Goal: Transaction & Acquisition: Purchase product/service

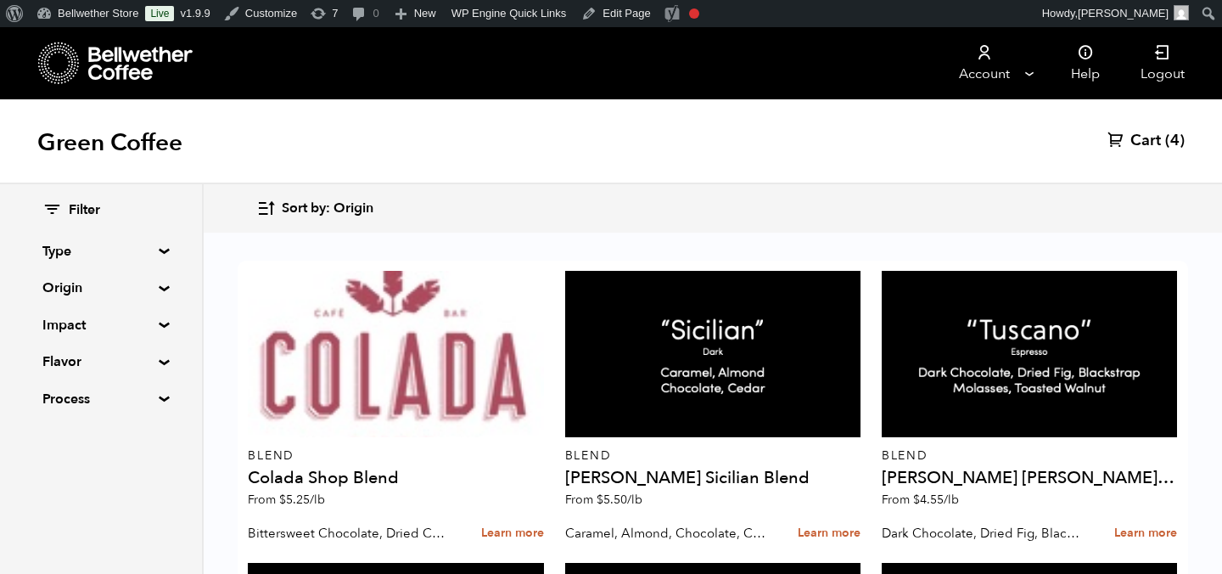
scroll to position [451, 0]
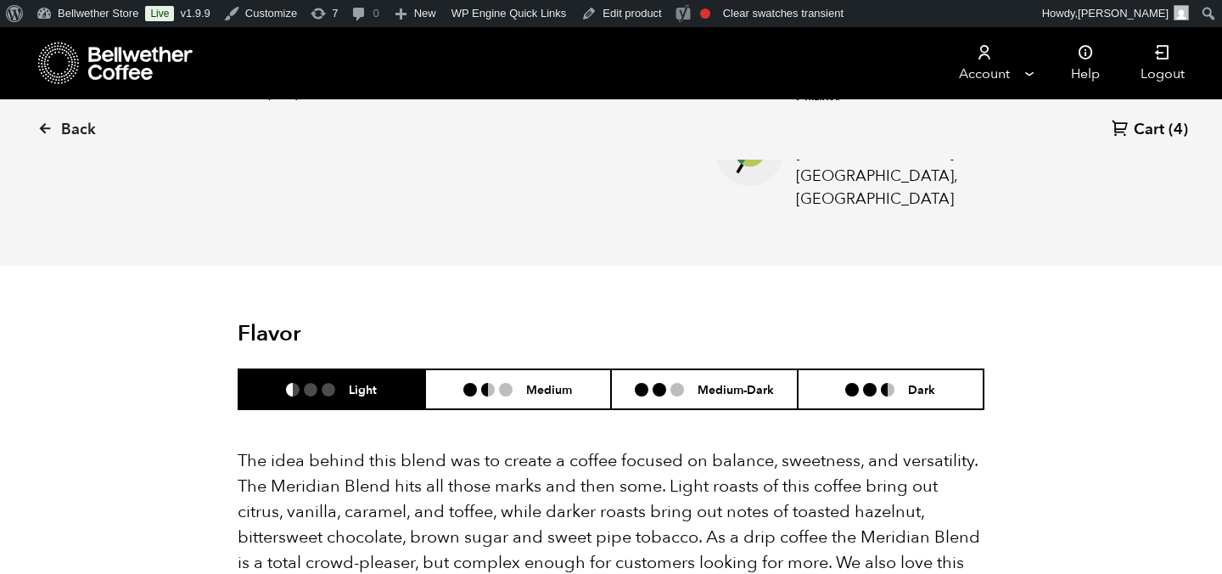
scroll to position [833, 0]
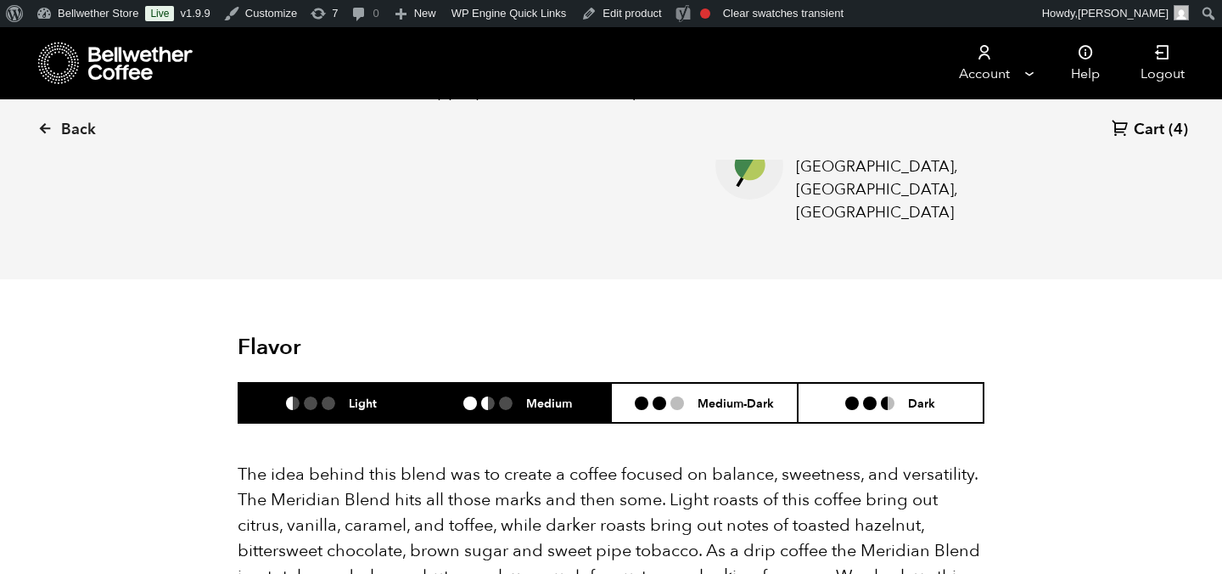
click at [537, 396] on h6 "Medium" at bounding box center [549, 403] width 46 height 14
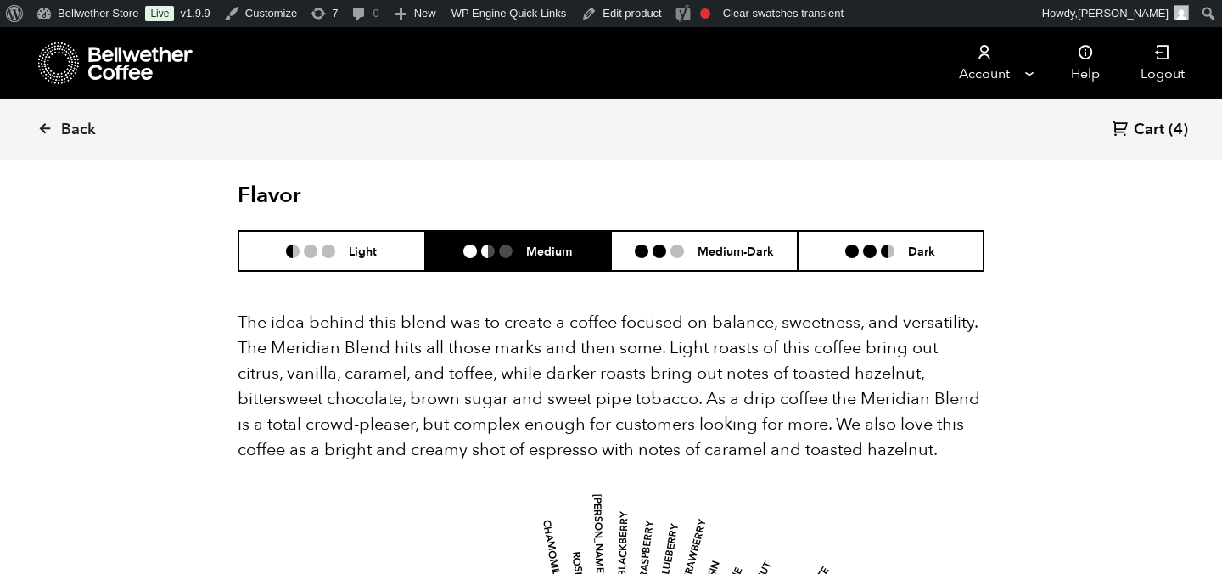
scroll to position [979, 0]
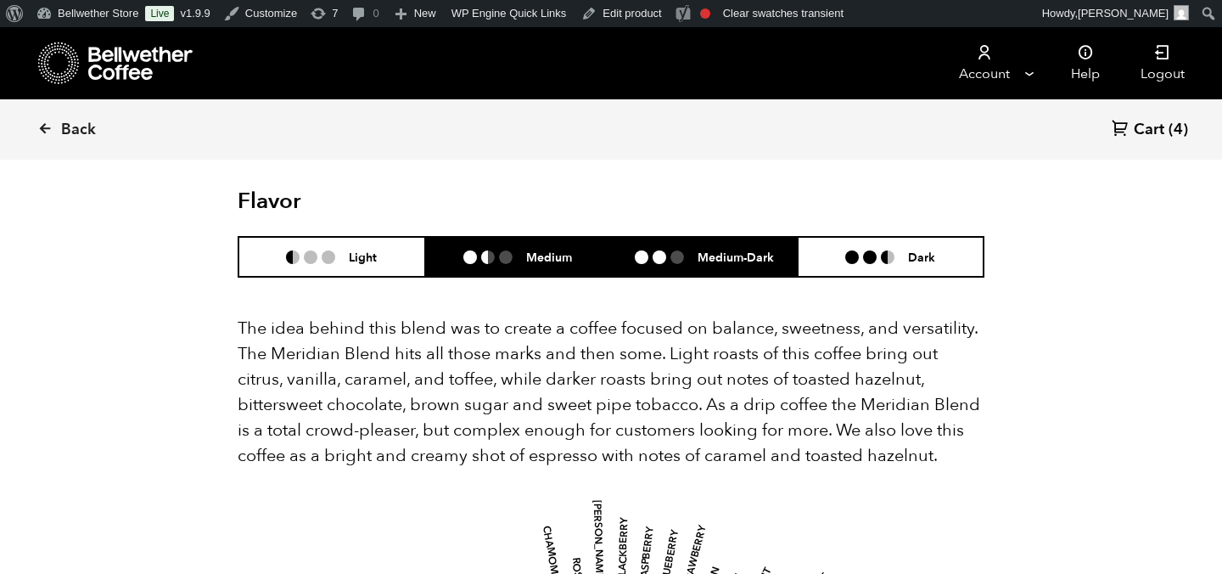
click at [684, 250] on ul at bounding box center [666, 257] width 63 height 14
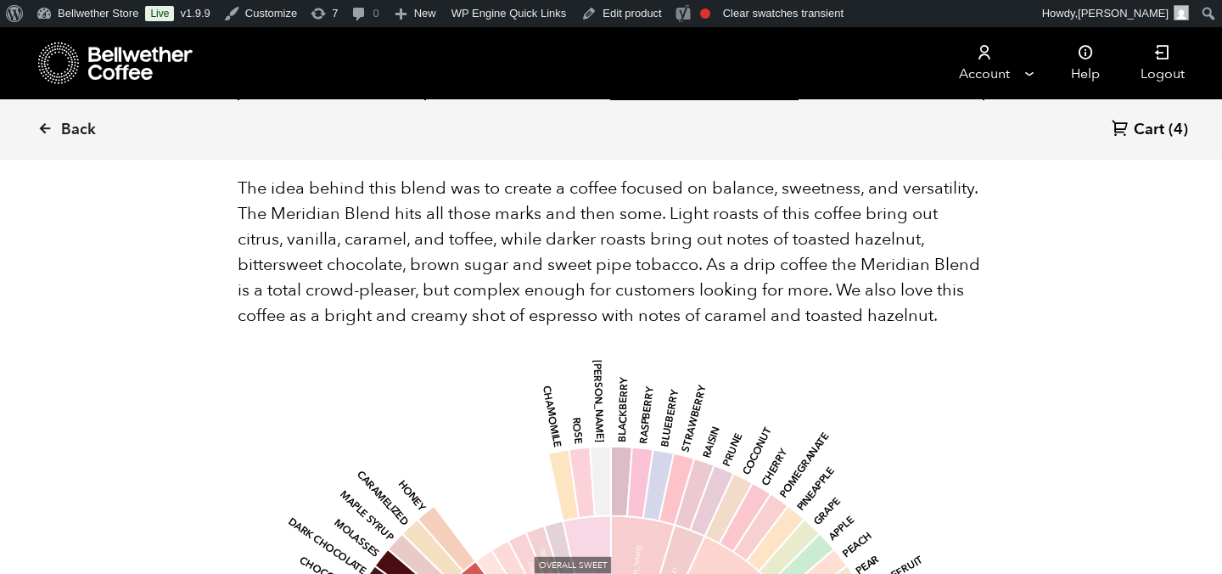
scroll to position [1027, 0]
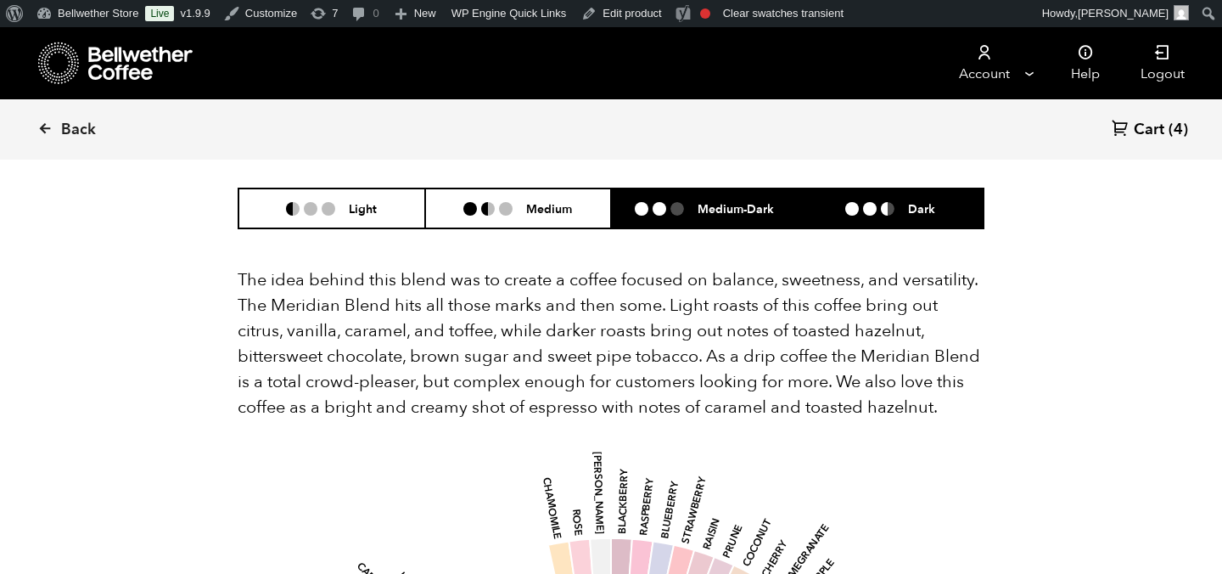
click at [889, 188] on li "Dark" at bounding box center [891, 208] width 187 height 40
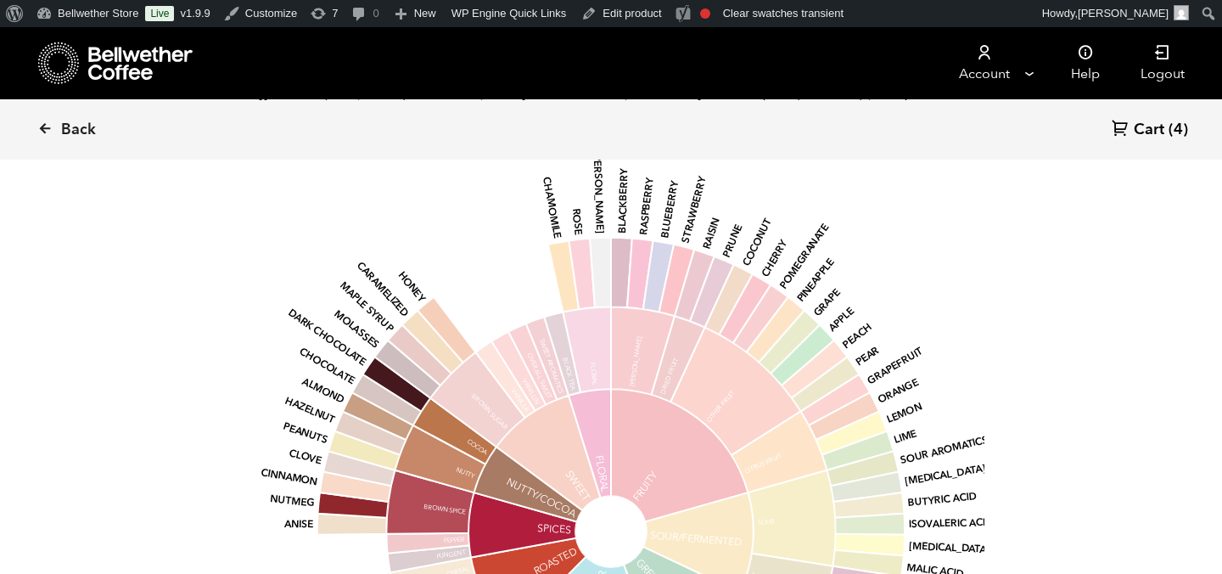
scroll to position [1422, 0]
